Goal: Check status: Check status

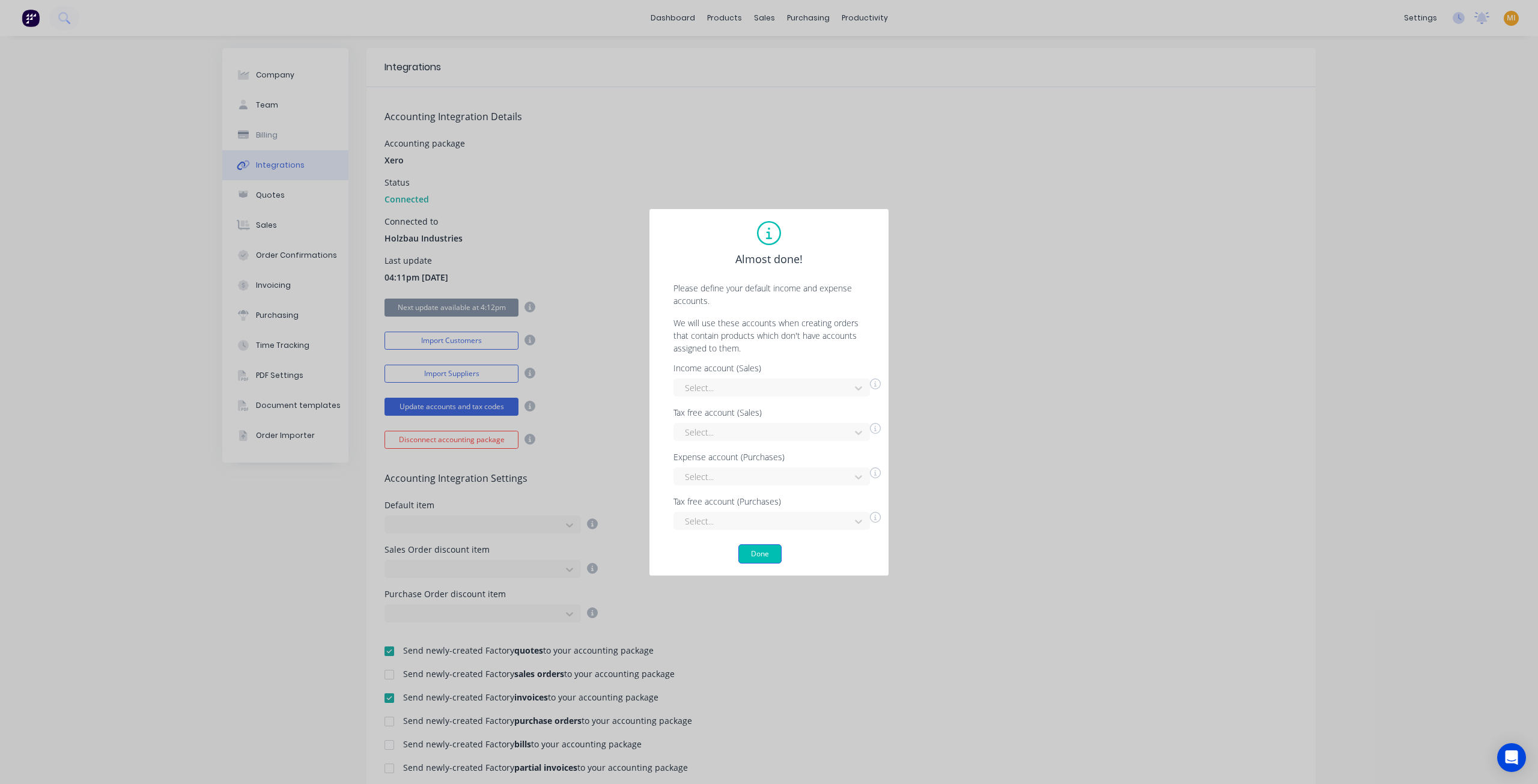
click at [754, 557] on button "Done" at bounding box center [759, 554] width 43 height 19
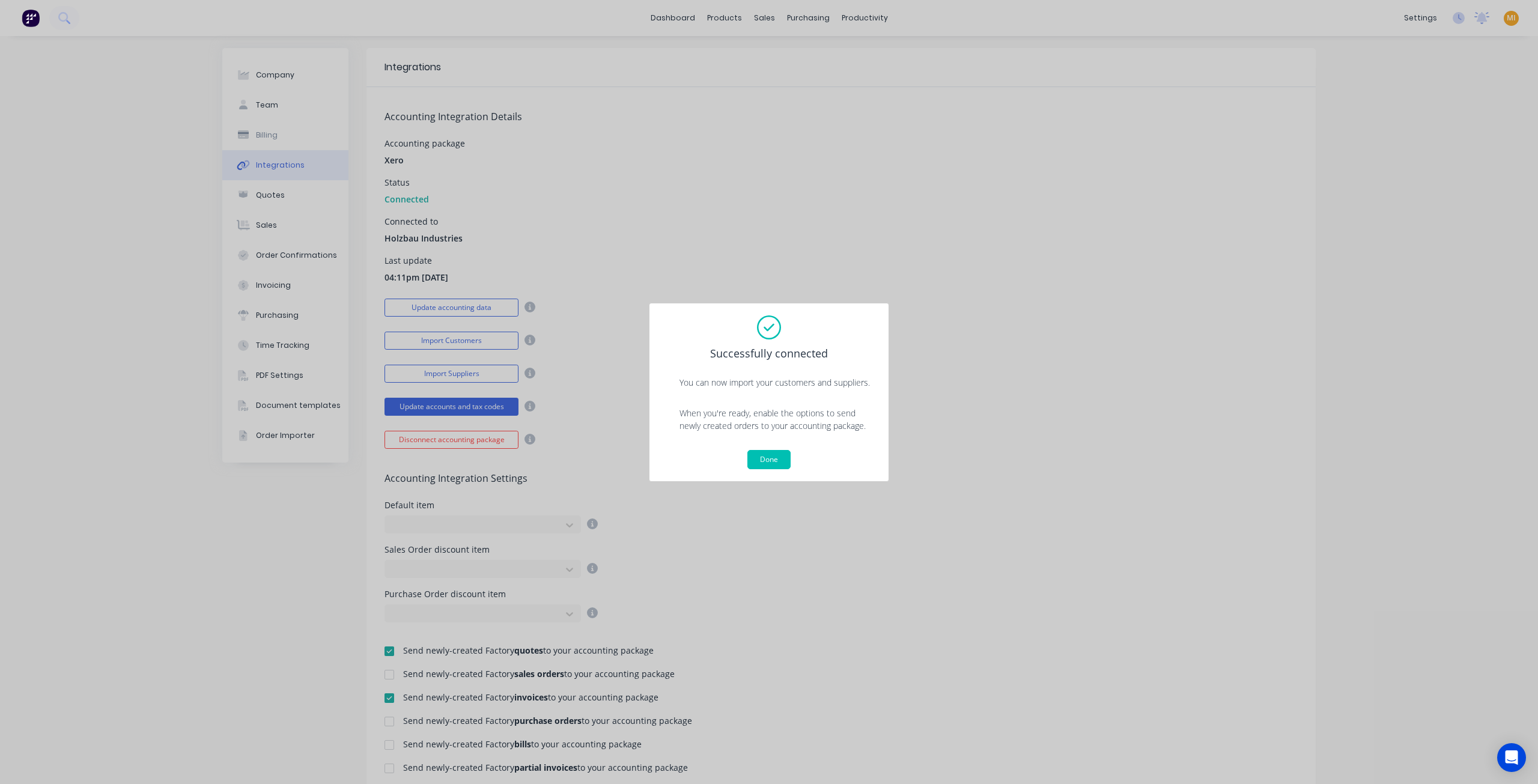
click at [792, 452] on div "Done" at bounding box center [768, 460] width 215 height 19
drag, startPoint x: 779, startPoint y: 463, endPoint x: 345, endPoint y: 192, distance: 511.7
click at [779, 463] on button "Done" at bounding box center [769, 460] width 43 height 19
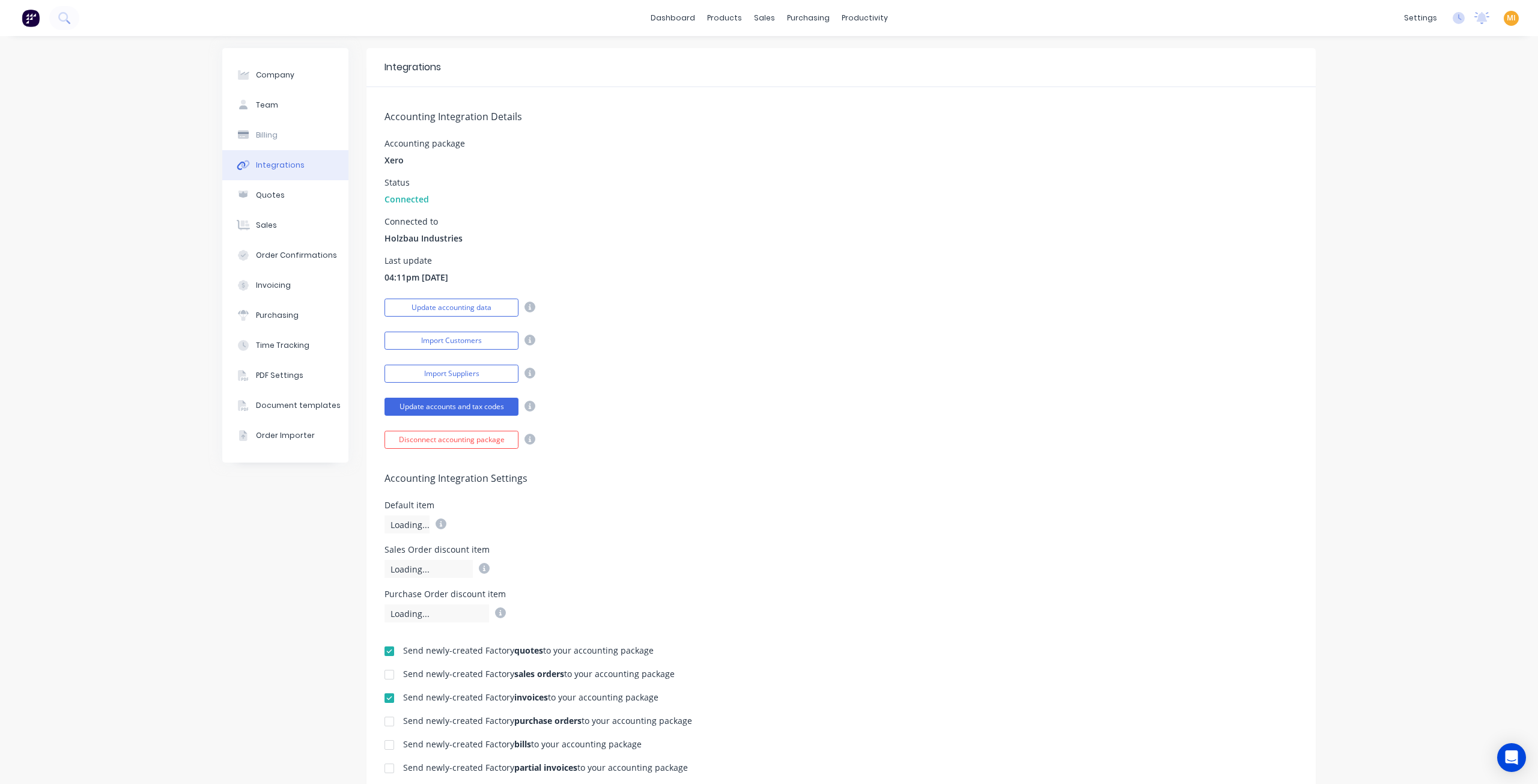
click at [32, 17] on img at bounding box center [31, 17] width 18 height 18
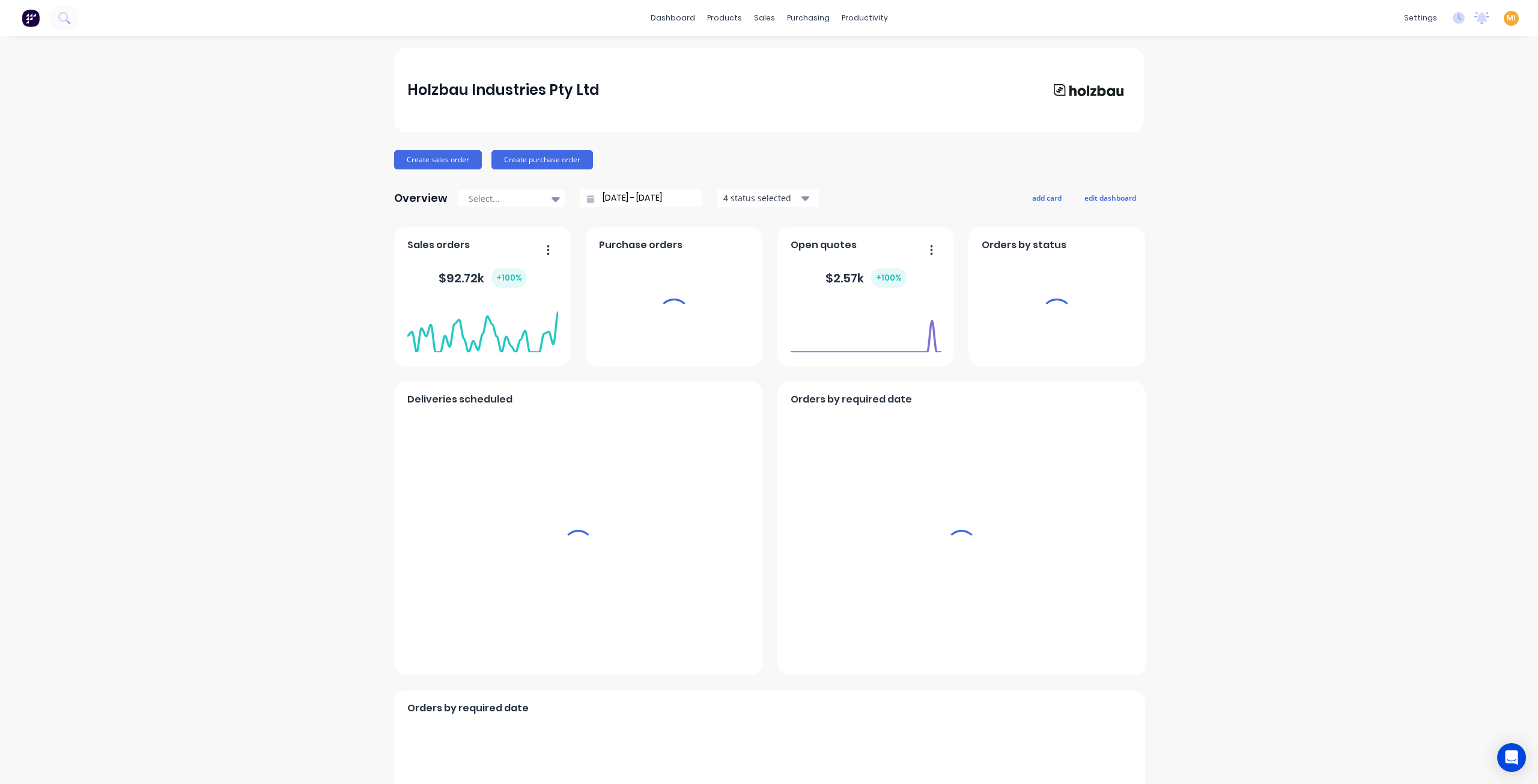
click at [1507, 19] on span "MI" at bounding box center [1511, 17] width 9 height 10
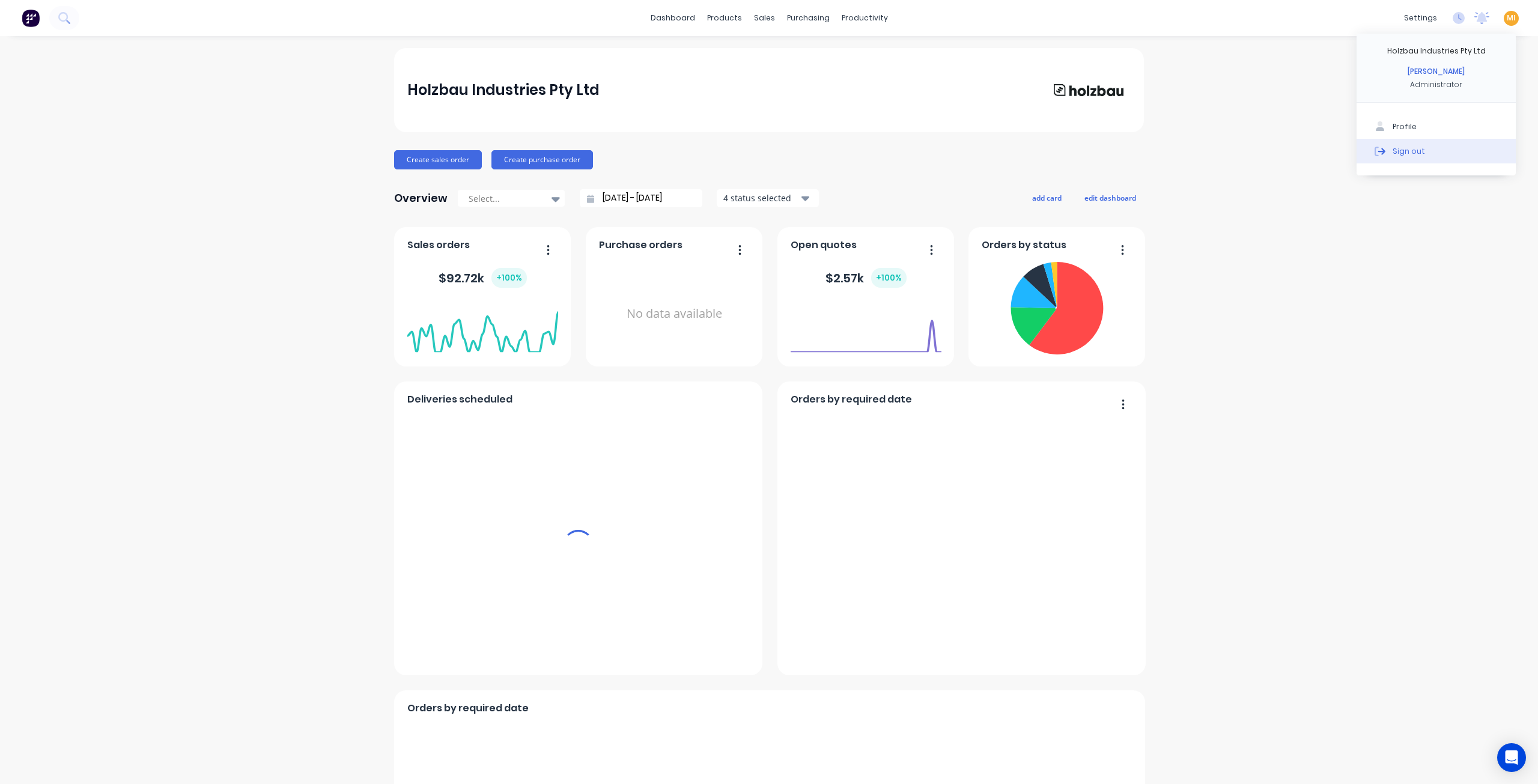
click at [1461, 157] on button "Sign out" at bounding box center [1436, 151] width 159 height 24
click at [1415, 156] on button "Sign out" at bounding box center [1436, 151] width 159 height 24
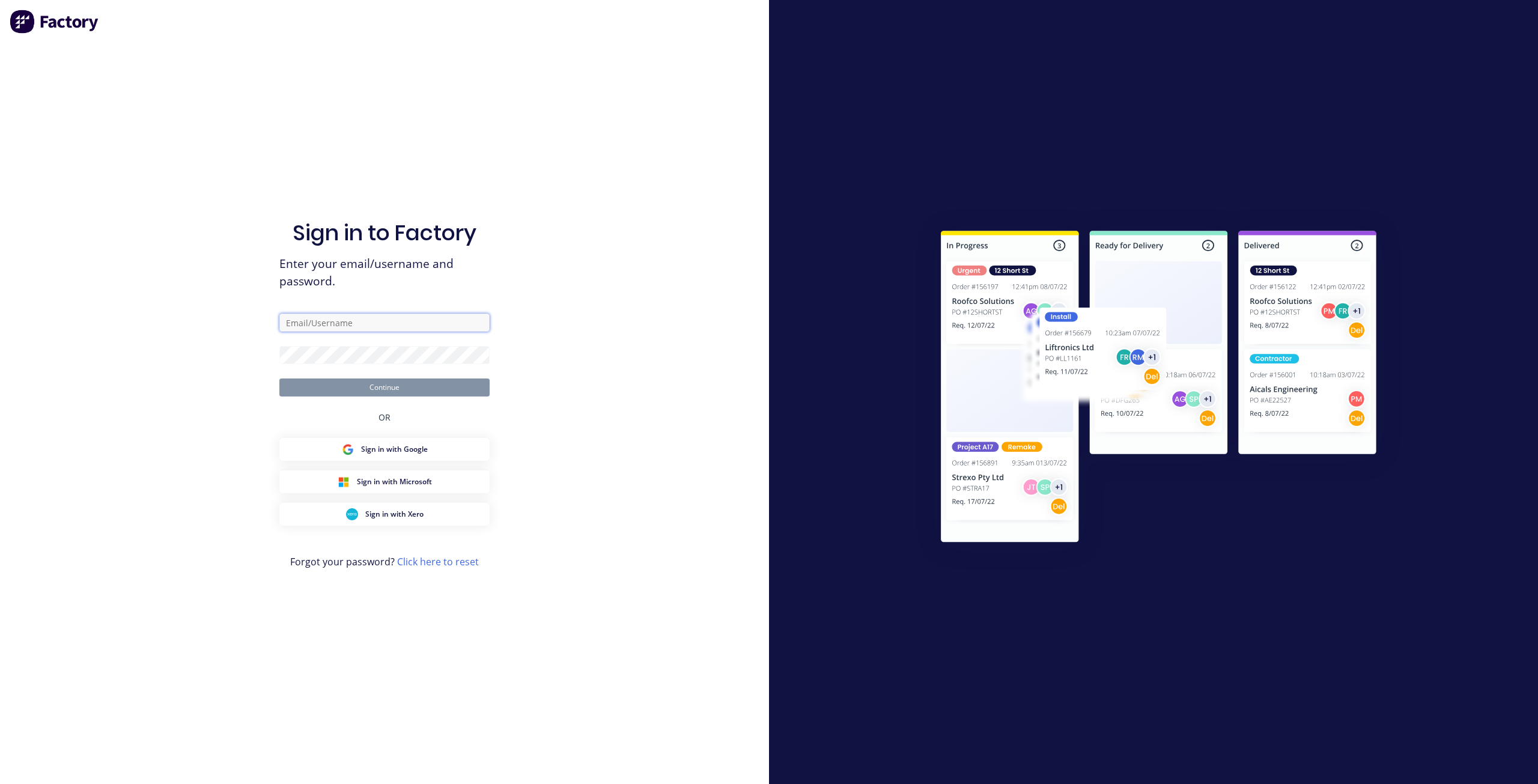
click at [322, 316] on input "text" at bounding box center [384, 322] width 210 height 18
click at [0, 783] on com-1password-button at bounding box center [0, 784] width 0 height 0
type input "[EMAIL_ADDRESS][DOMAIN_NAME]"
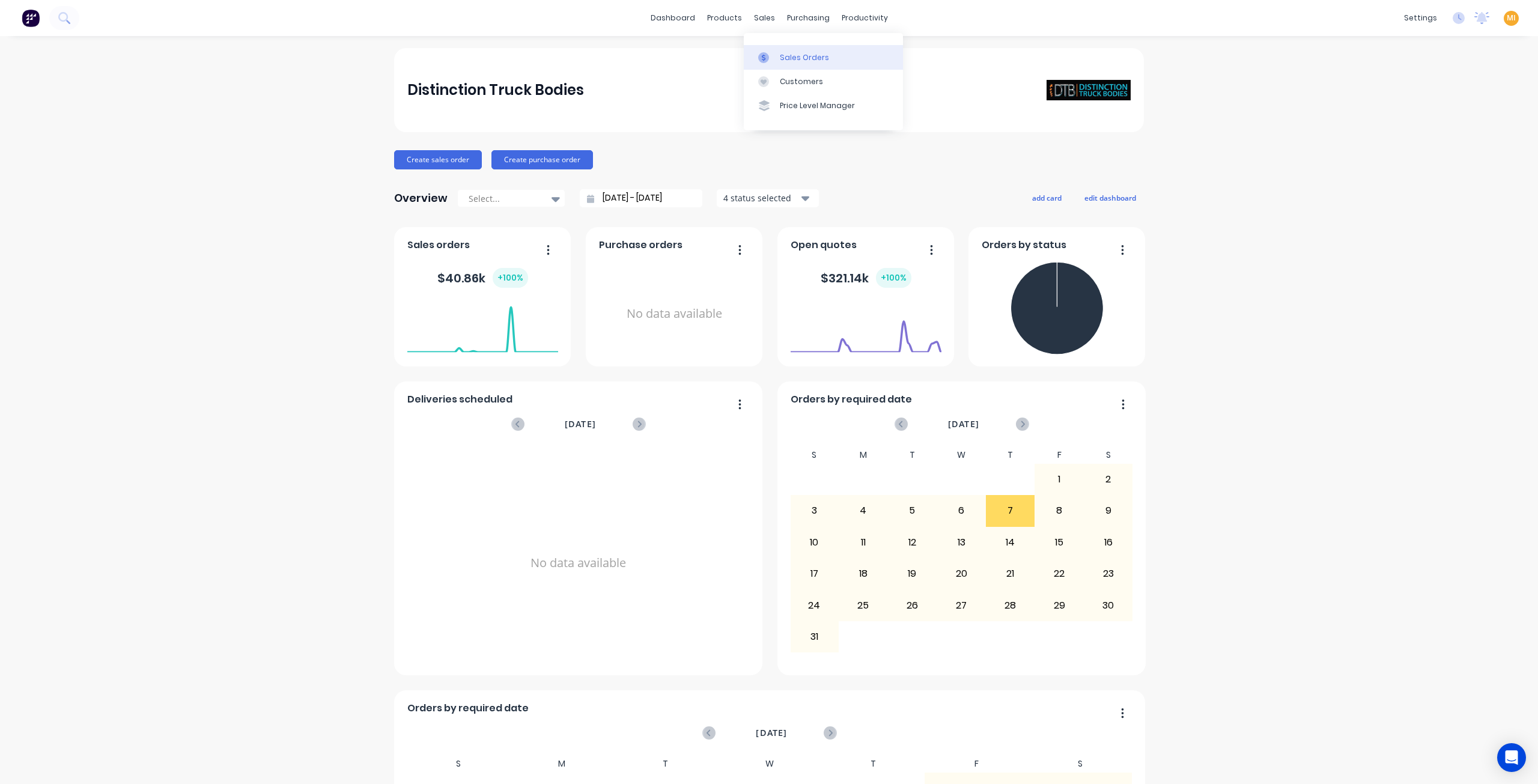
click at [789, 49] on link "Sales Orders" at bounding box center [823, 56] width 159 height 24
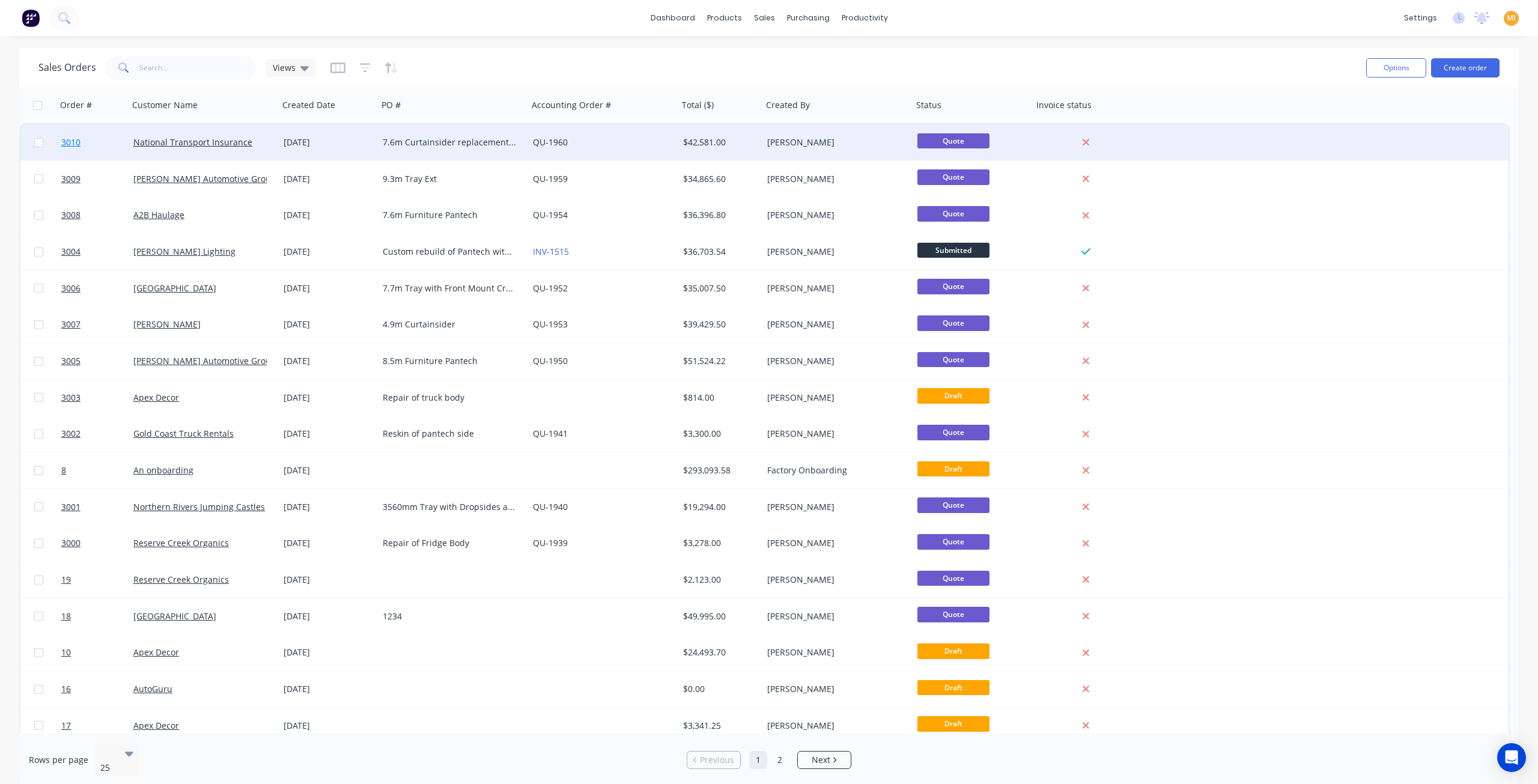
click at [97, 146] on link "3010" at bounding box center [97, 142] width 73 height 36
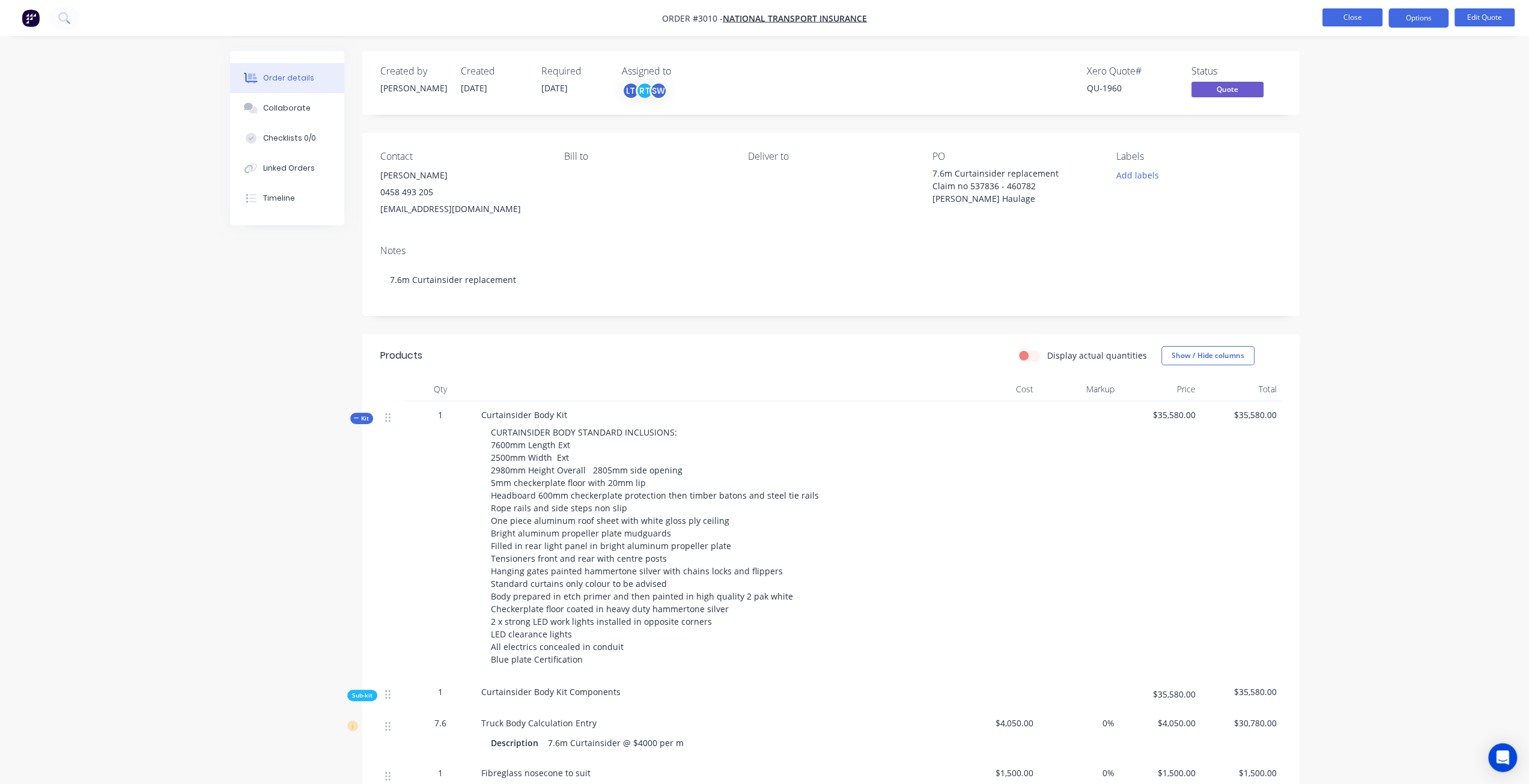
click at [1348, 25] on button "Close" at bounding box center [1352, 17] width 60 height 18
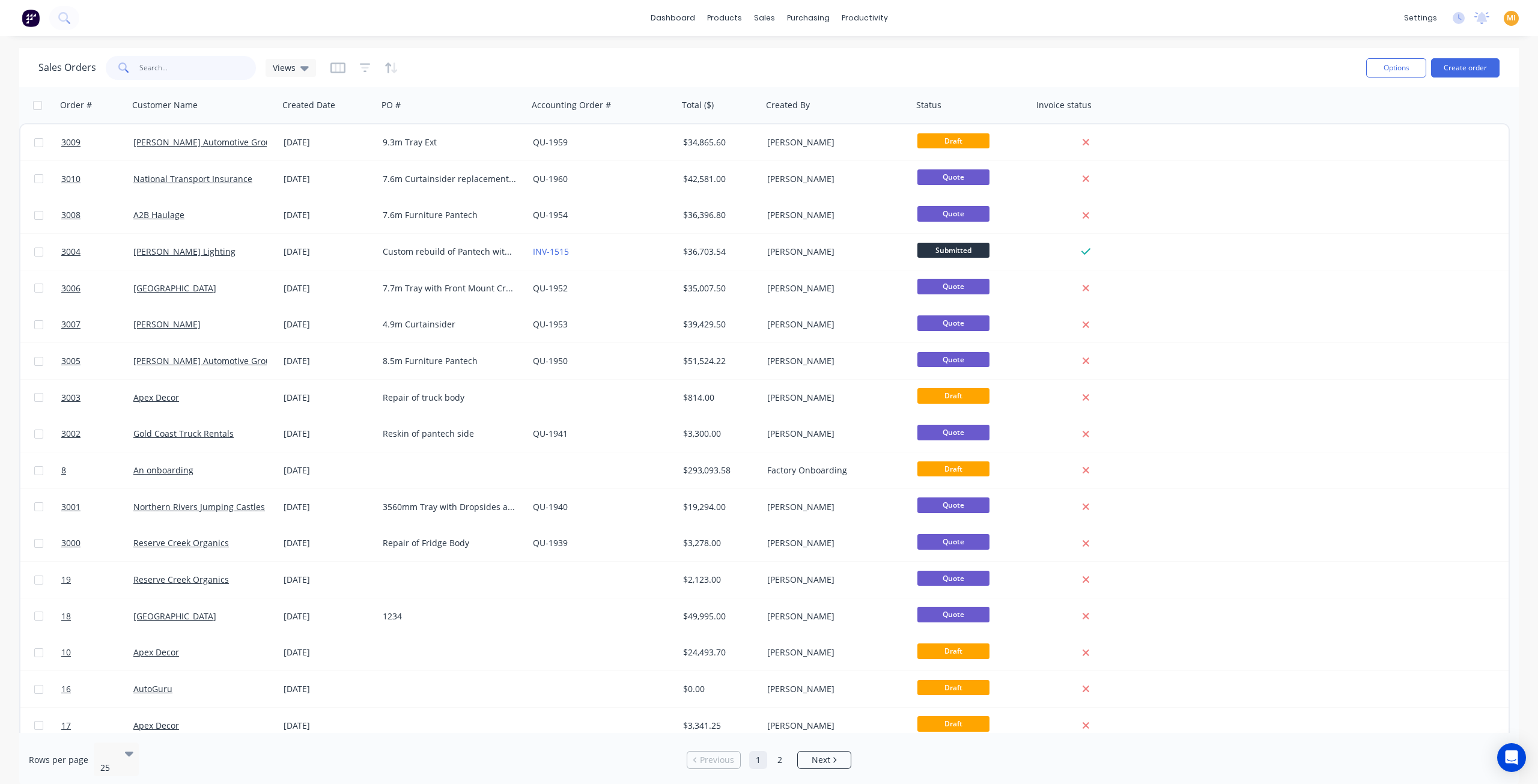
click at [176, 72] on input "text" at bounding box center [197, 68] width 117 height 24
paste input "3009"
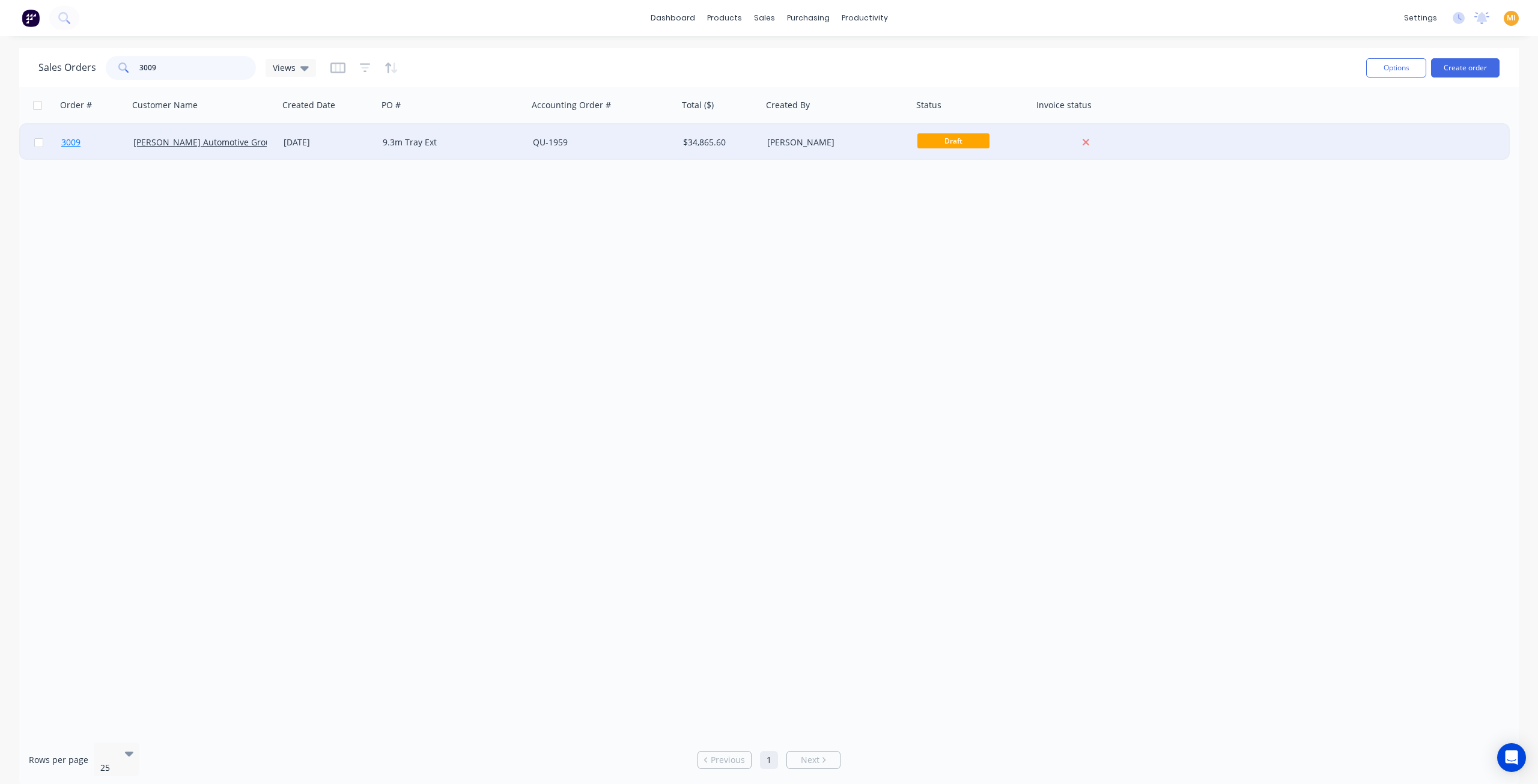
type input "3009"
click at [100, 148] on link "3009" at bounding box center [97, 142] width 73 height 36
